Goal: Information Seeking & Learning: Learn about a topic

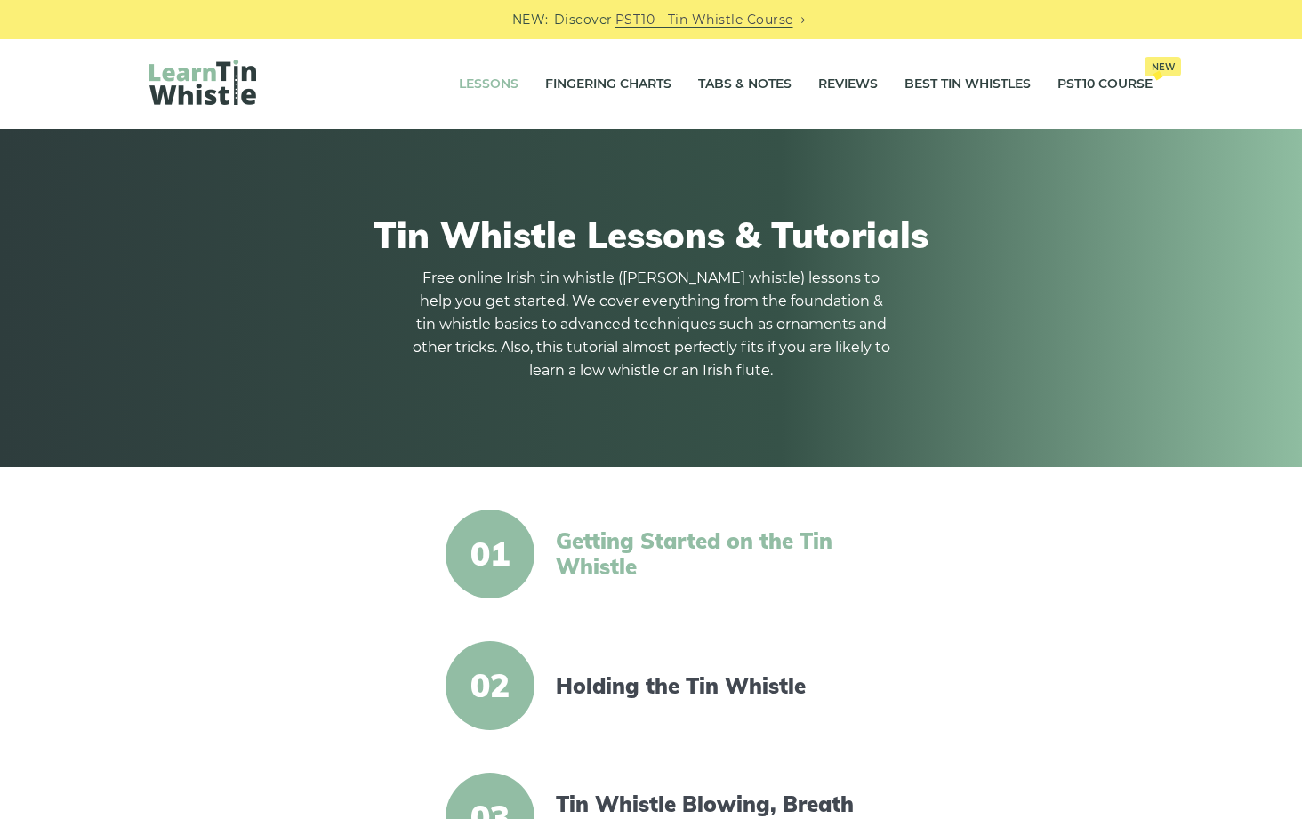
click at [564, 557] on link "Getting Started on the Tin Whistle" at bounding box center [709, 554] width 306 height 52
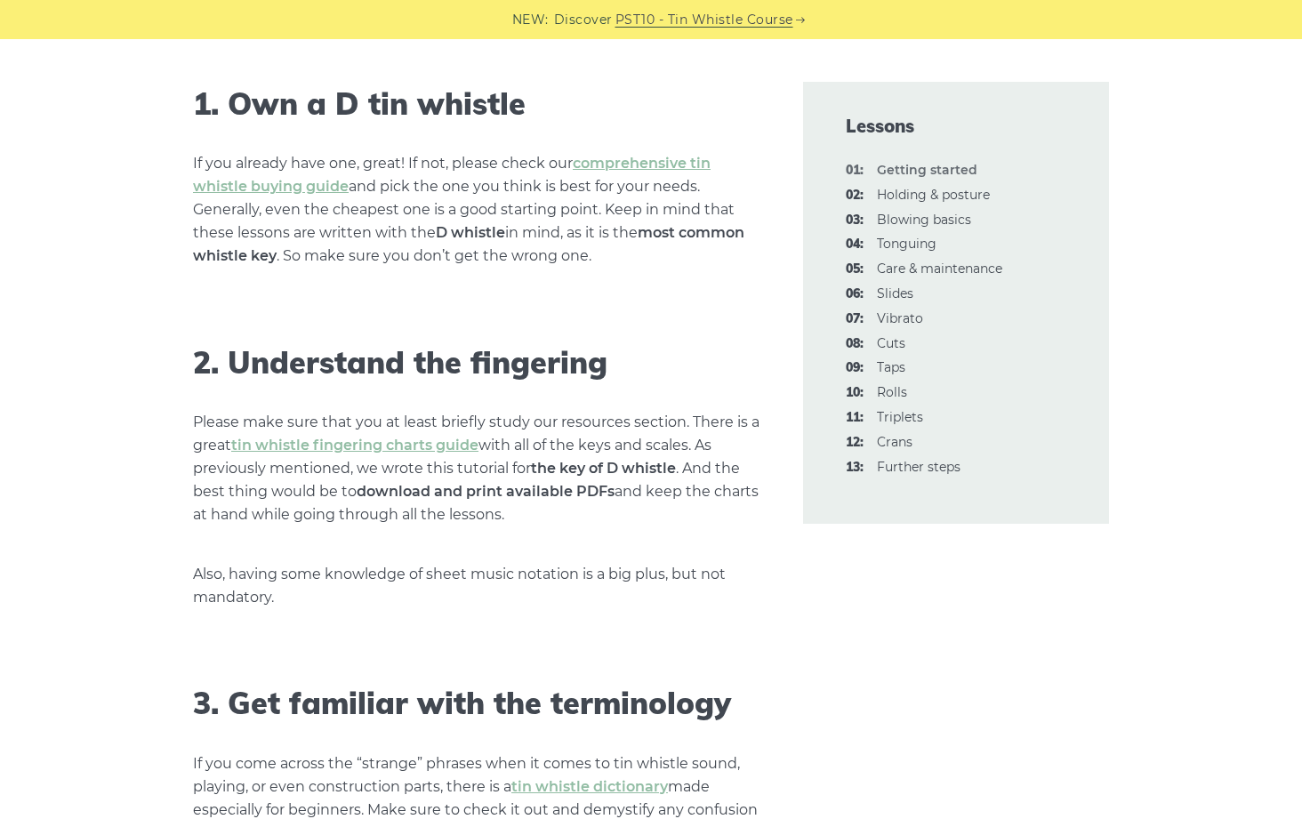
scroll to position [1288, 0]
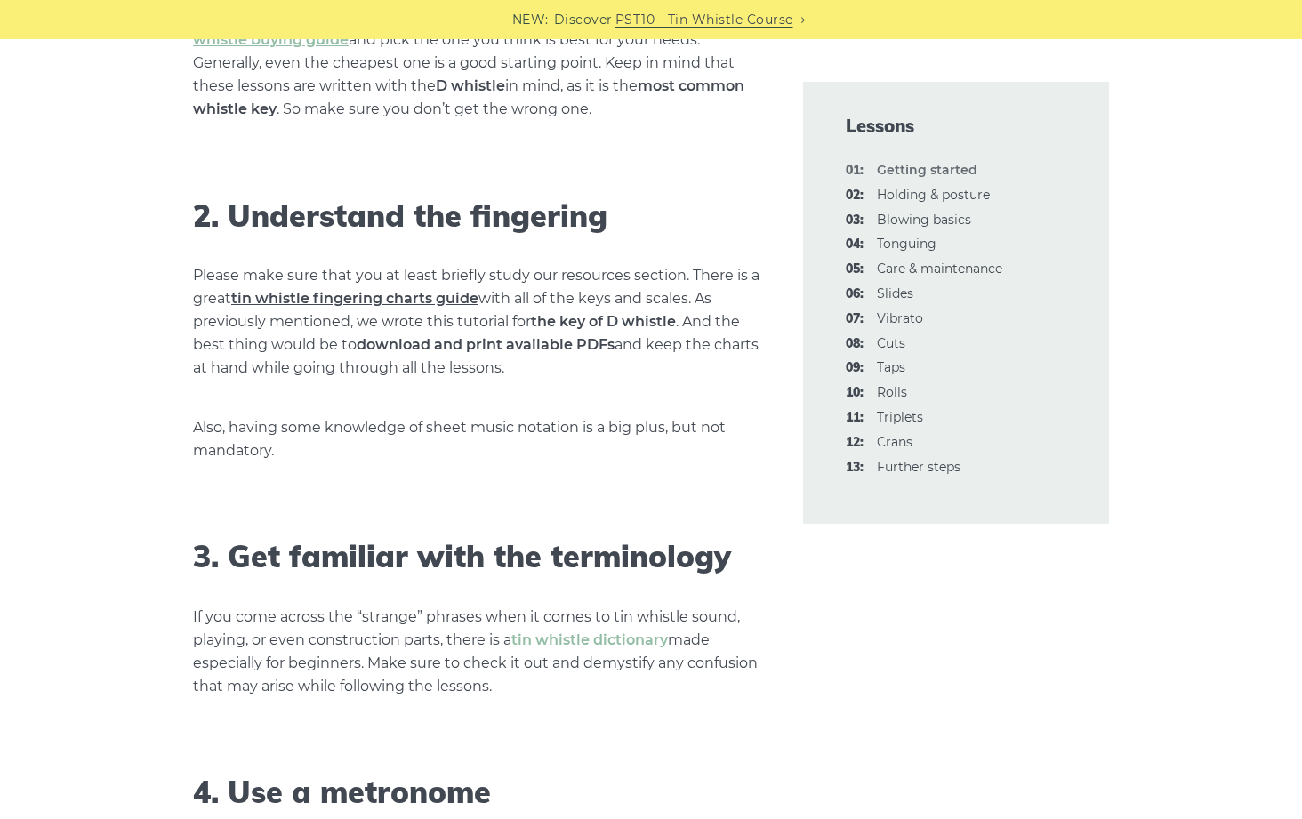
click at [304, 298] on link "tin whistle fingering charts guide" at bounding box center [354, 298] width 247 height 17
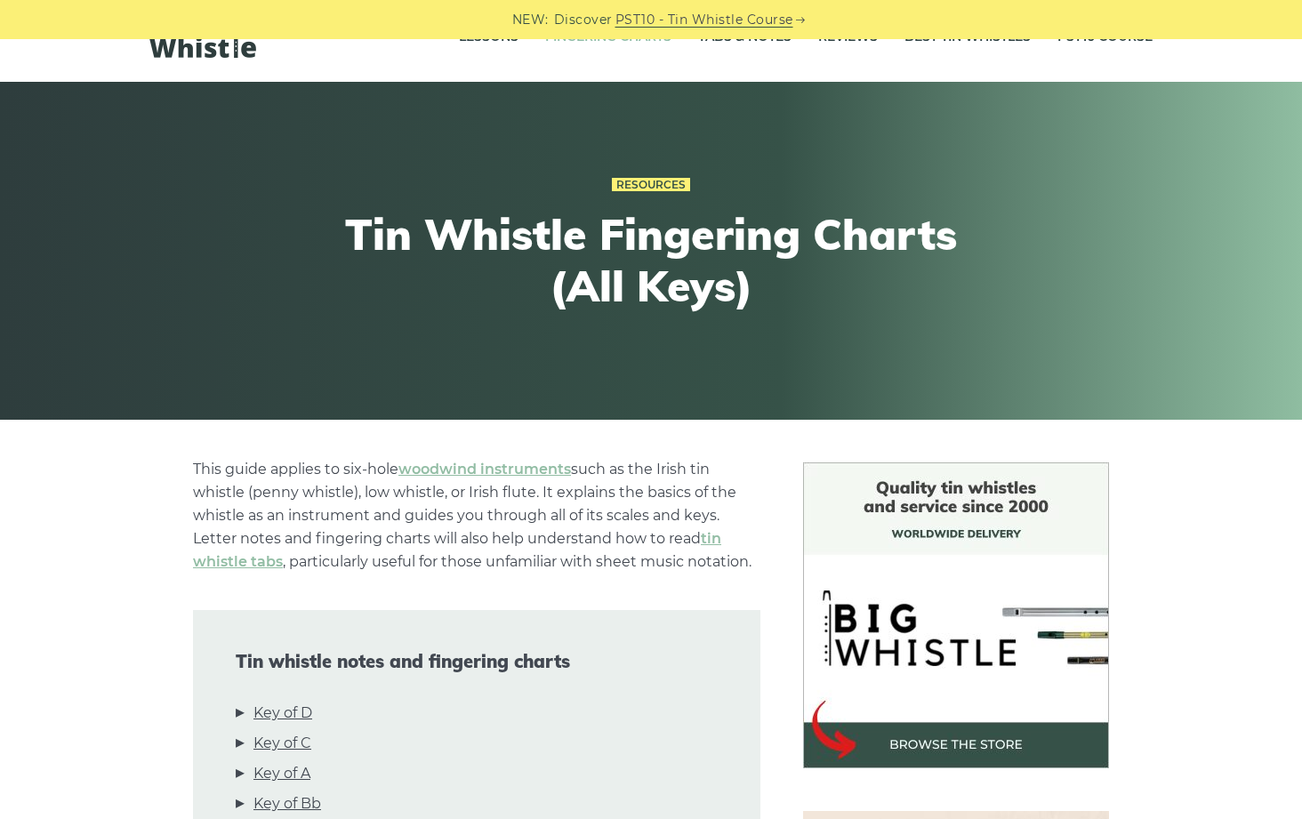
scroll to position [430, 0]
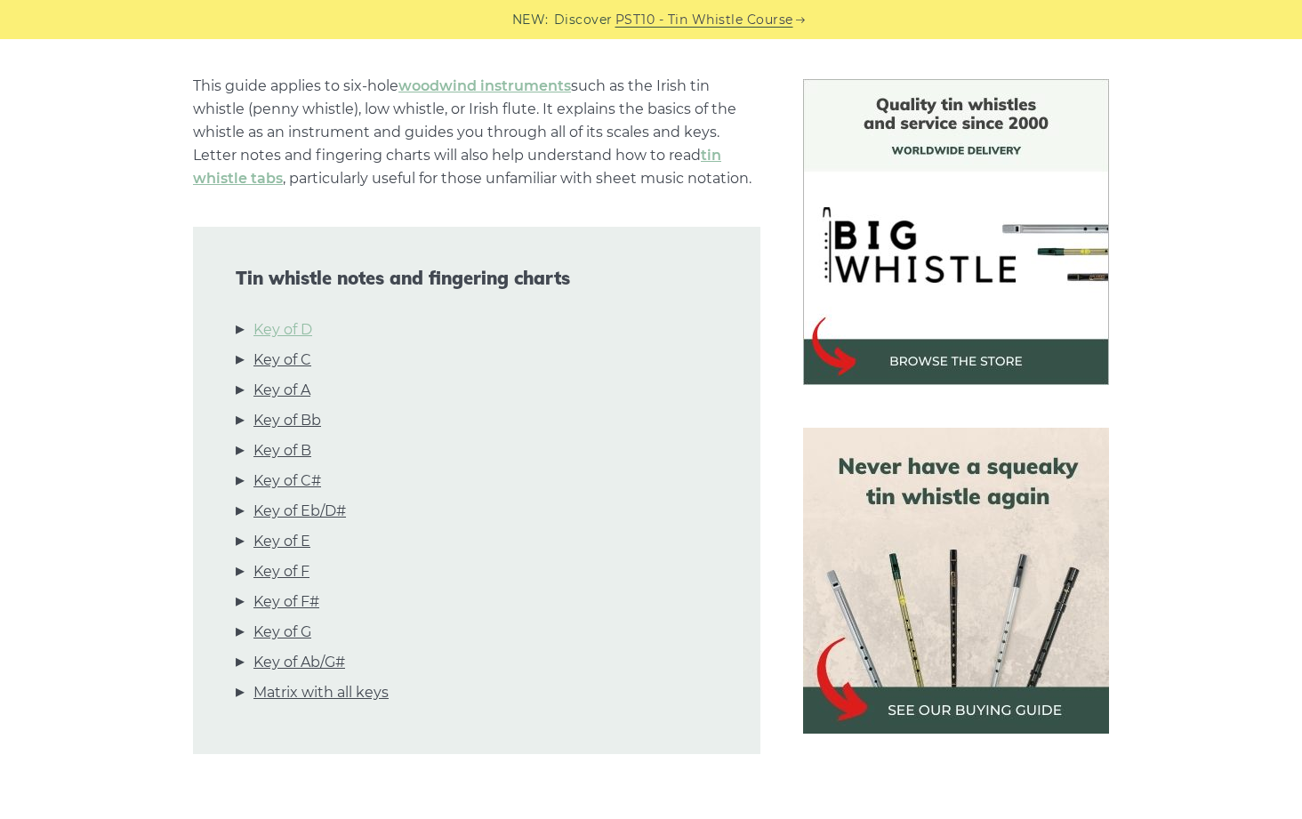
click at [300, 333] on link "Key of D" at bounding box center [282, 329] width 59 height 23
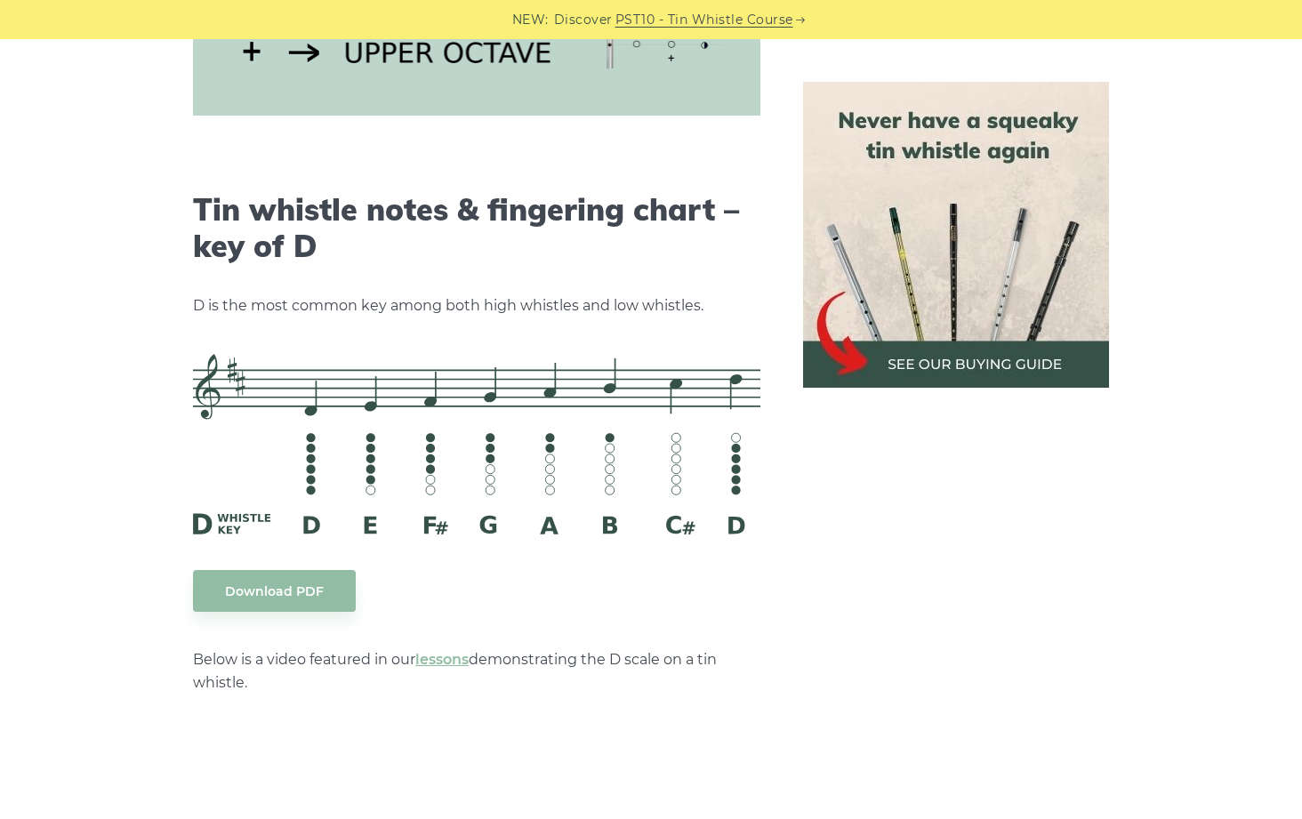
scroll to position [2769, 0]
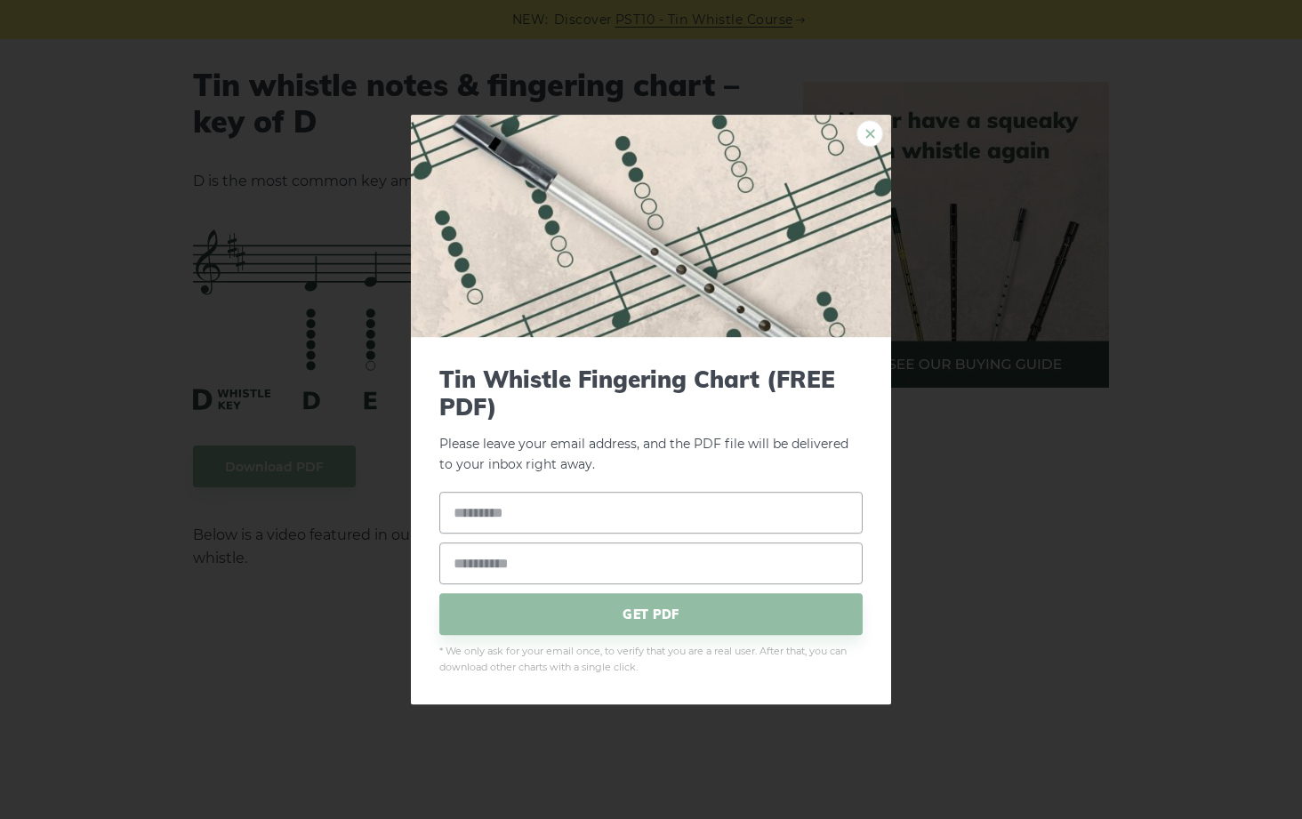
click at [873, 143] on link "×" at bounding box center [869, 133] width 27 height 27
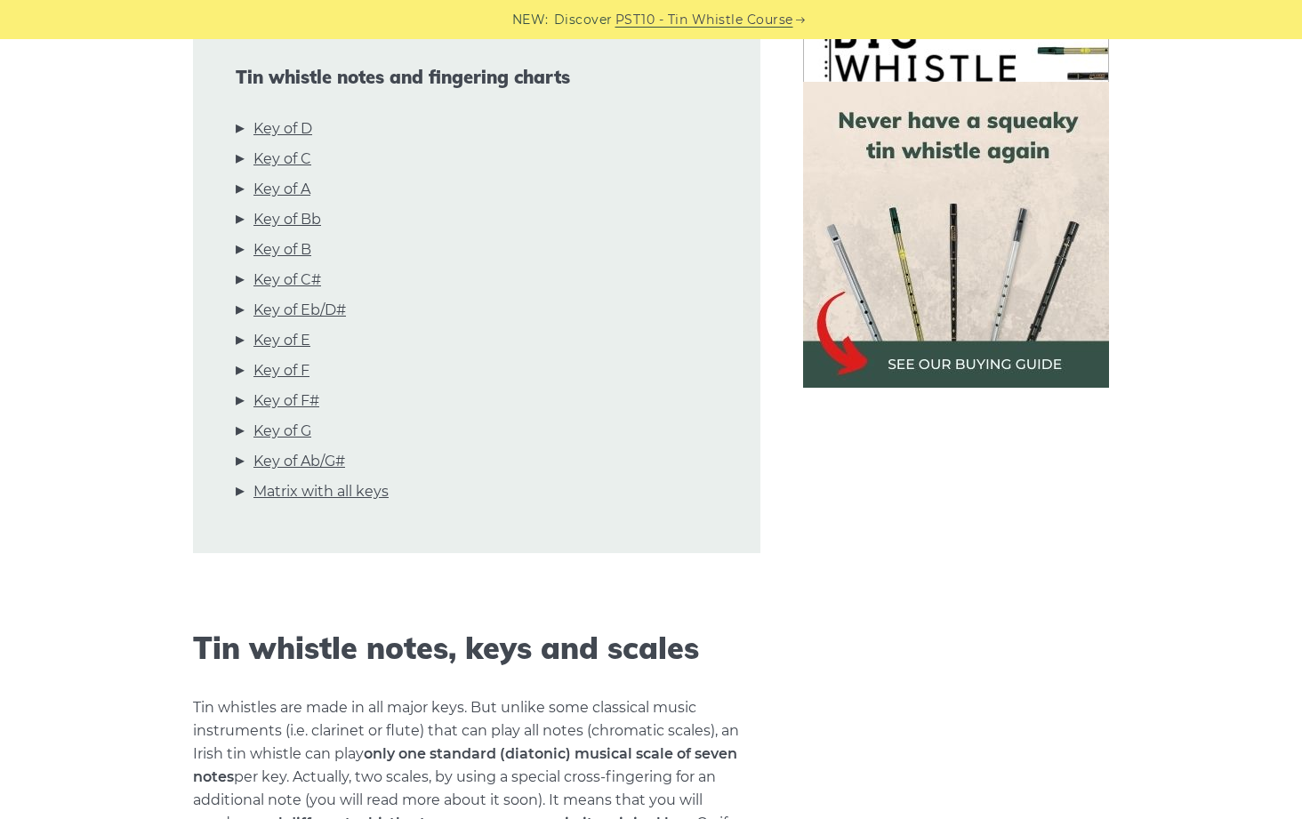
scroll to position [0, 0]
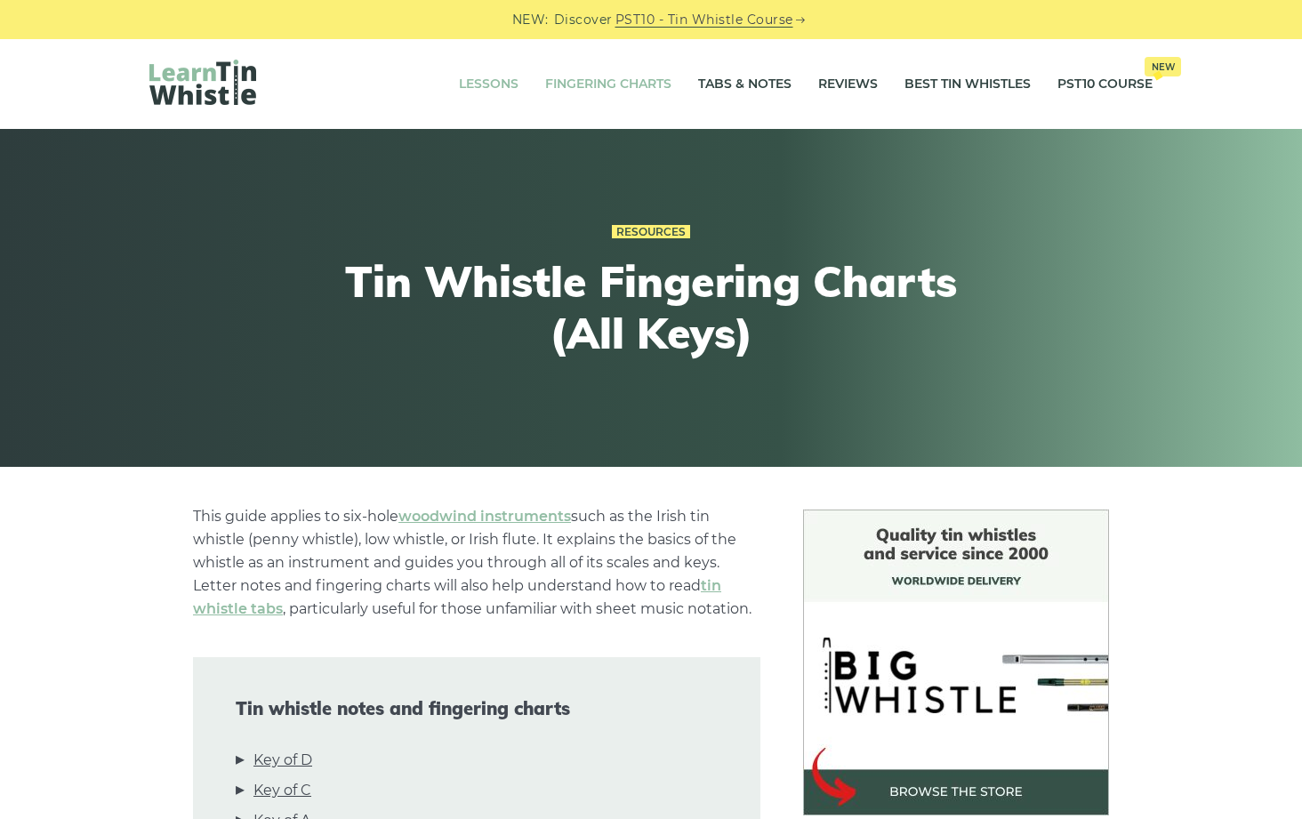
click at [471, 68] on link "Lessons" at bounding box center [489, 84] width 60 height 44
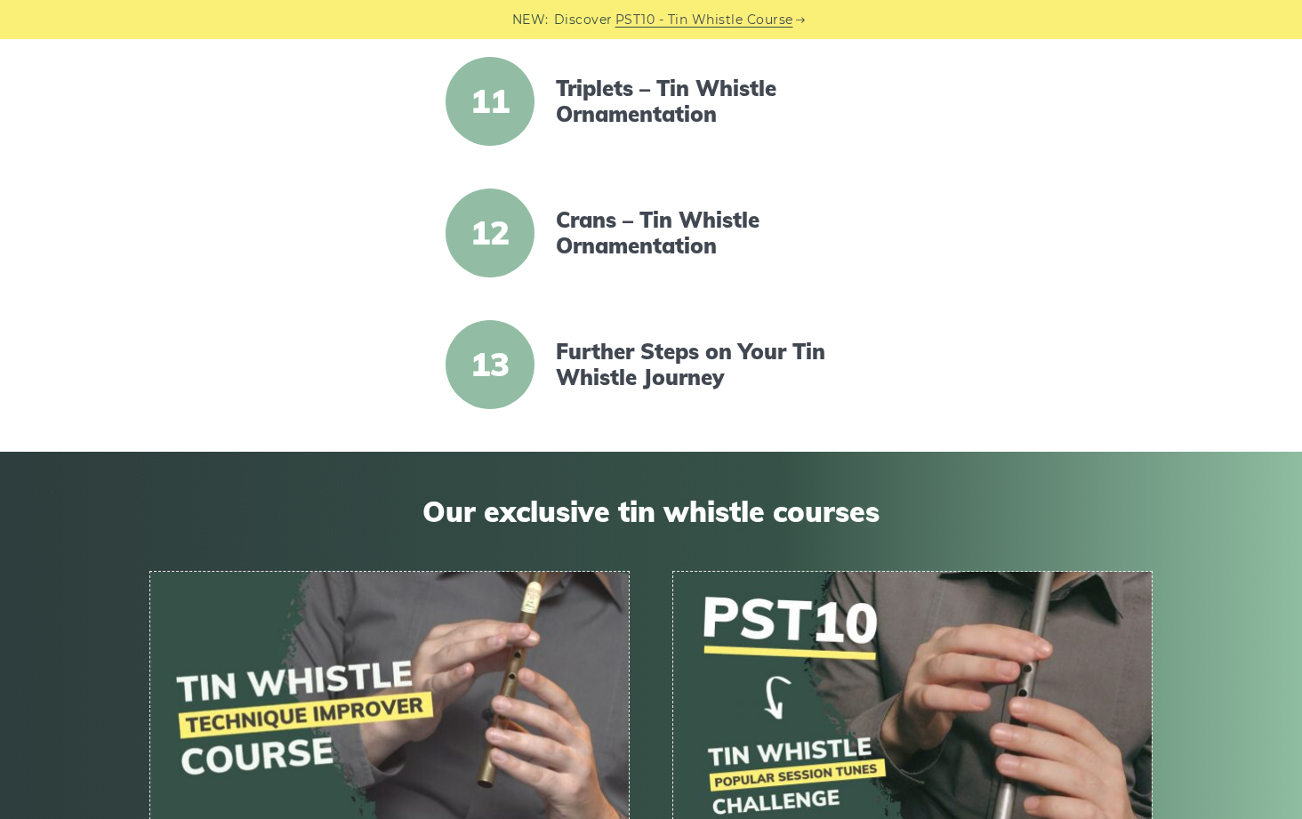
scroll to position [1296, 0]
